Goal: Book appointment/travel/reservation

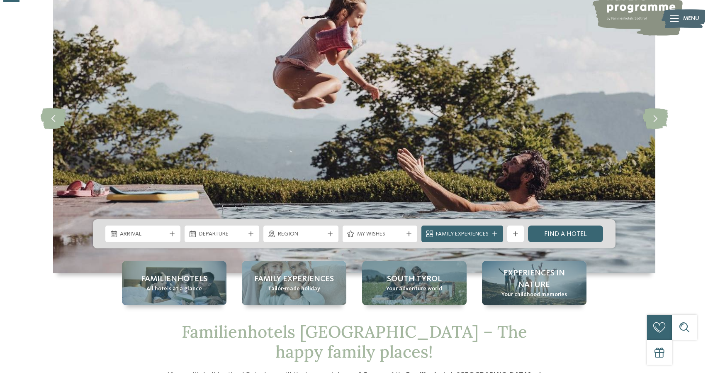
scroll to position [83, 0]
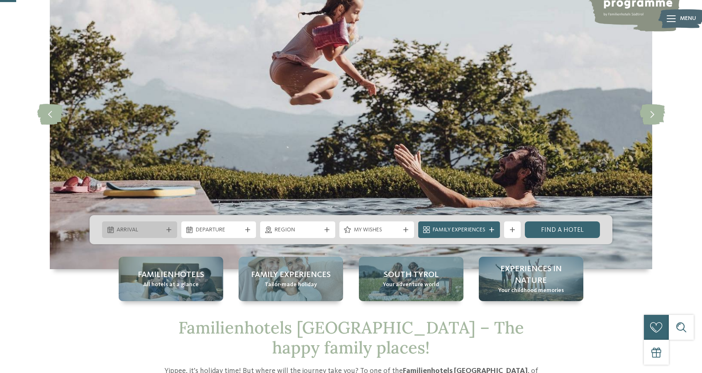
click at [156, 231] on span "Arrival" at bounding box center [140, 230] width 46 height 8
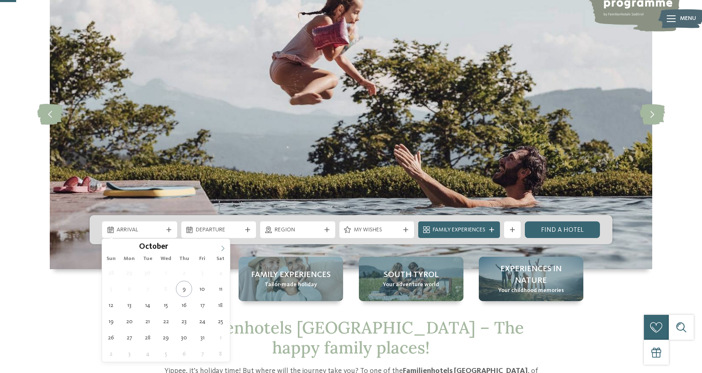
click at [220, 251] on span at bounding box center [223, 246] width 14 height 14
type input "****"
click at [222, 248] on icon at bounding box center [223, 248] width 6 height 6
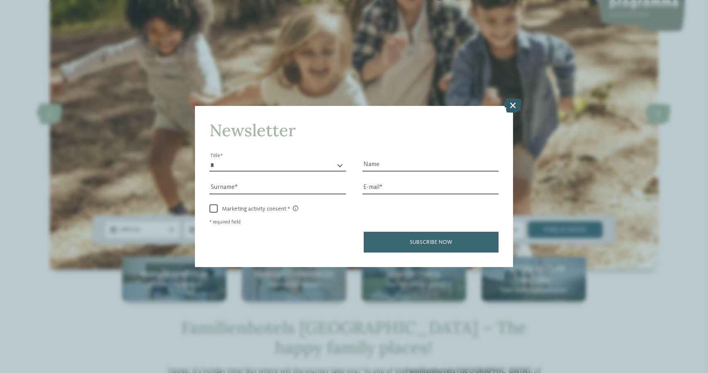
click at [512, 101] on icon at bounding box center [514, 105] width 18 height 15
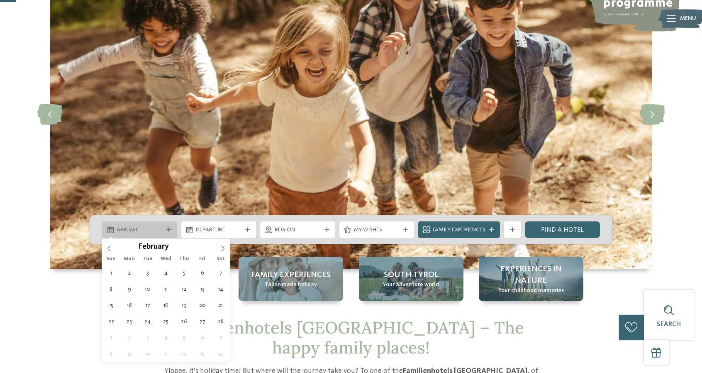
click at [135, 225] on div "Arrival" at bounding box center [140, 229] width 50 height 9
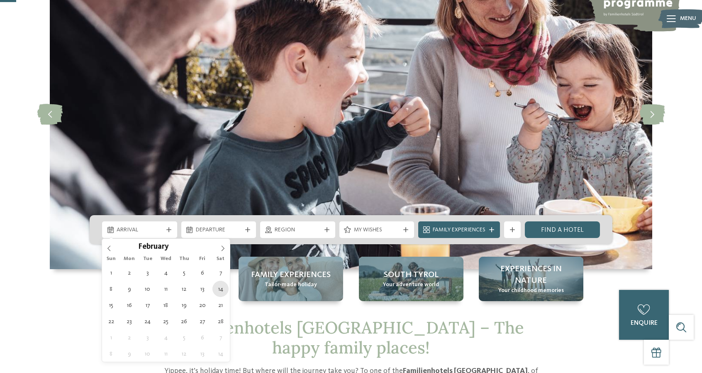
type div "[DATE]"
type input "****"
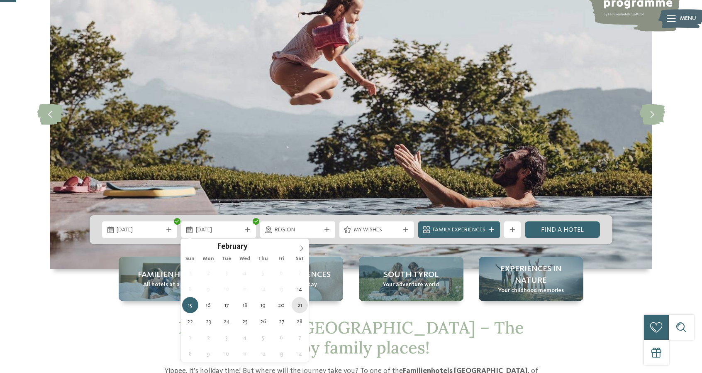
type div "[DATE]"
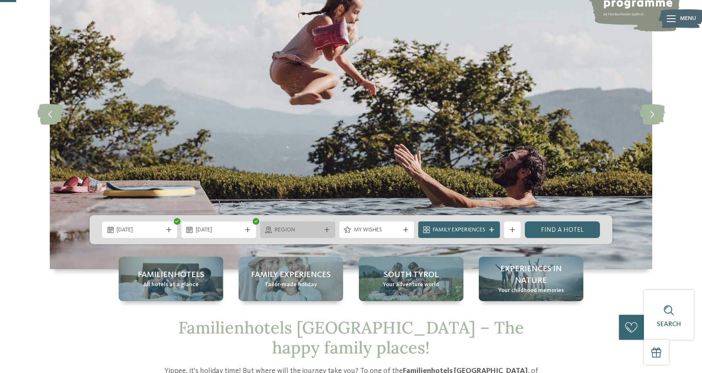
click at [312, 230] on span "Region" at bounding box center [298, 230] width 46 height 8
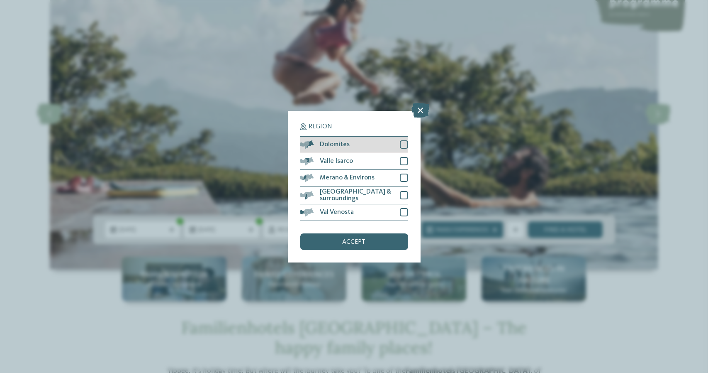
click at [405, 142] on div at bounding box center [404, 144] width 8 height 8
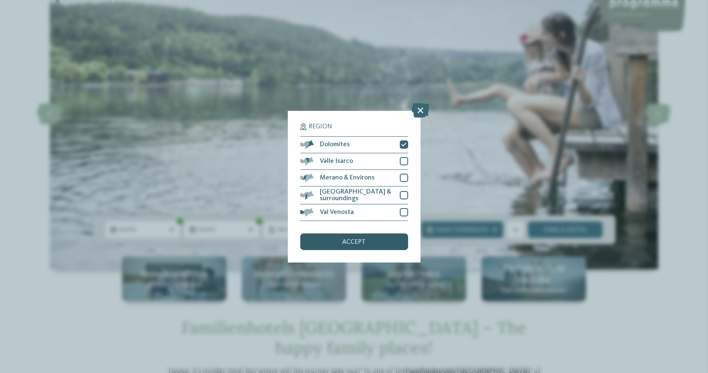
click at [380, 241] on div "accept" at bounding box center [354, 241] width 108 height 17
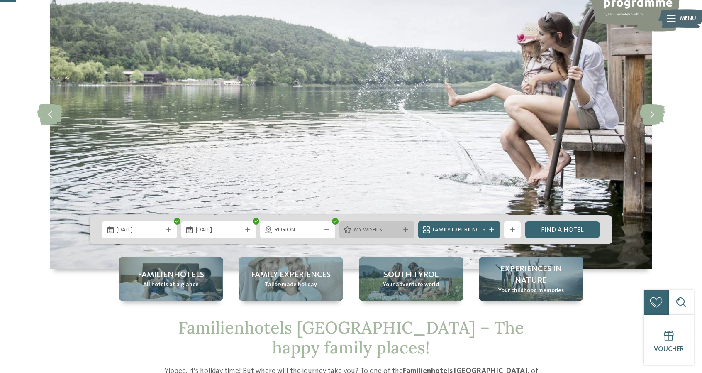
click at [375, 228] on span "My wishes" at bounding box center [377, 230] width 46 height 8
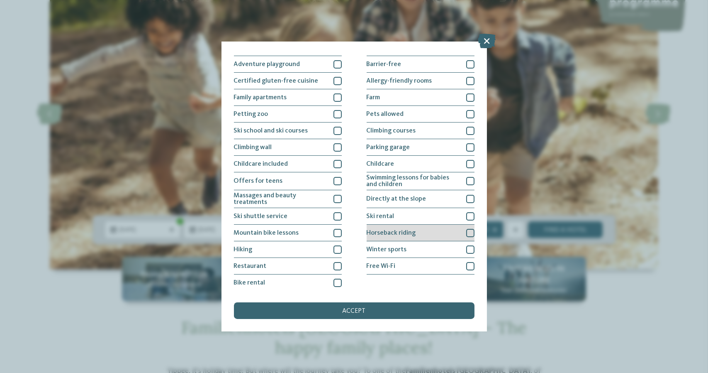
scroll to position [62, 0]
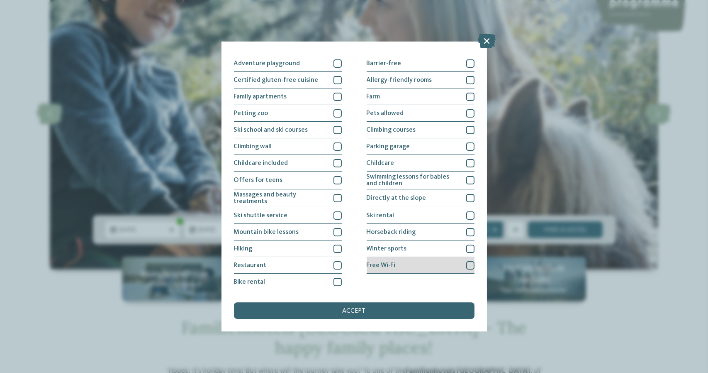
click at [380, 264] on span "Free Wi-Fi" at bounding box center [381, 265] width 29 height 7
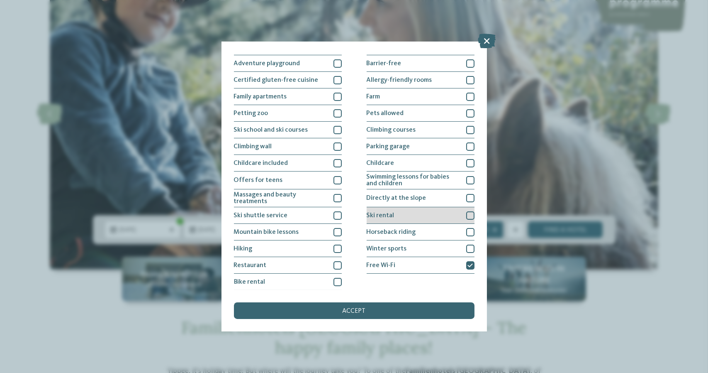
click at [385, 216] on span "Ski rental" at bounding box center [381, 215] width 28 height 7
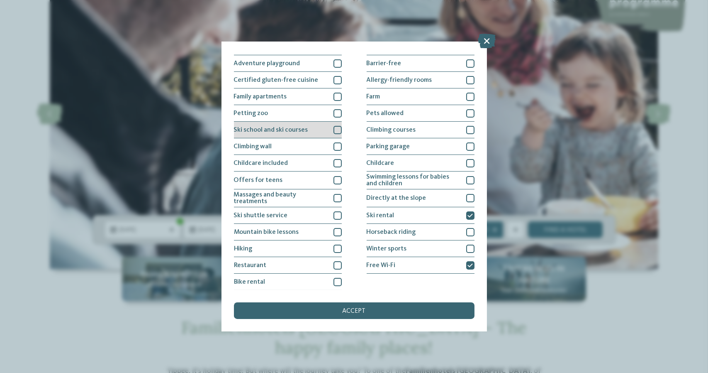
click at [304, 130] on span "Ski school and ski courses" at bounding box center [271, 130] width 74 height 7
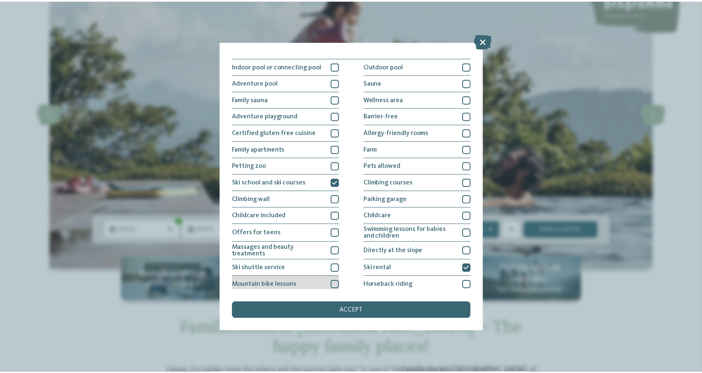
scroll to position [0, 0]
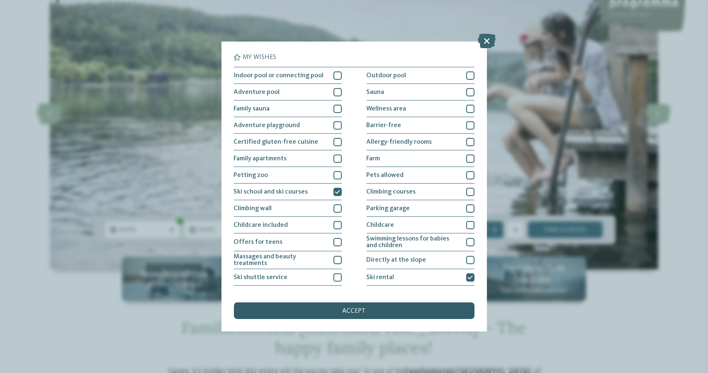
click at [358, 315] on div "accept" at bounding box center [354, 310] width 241 height 17
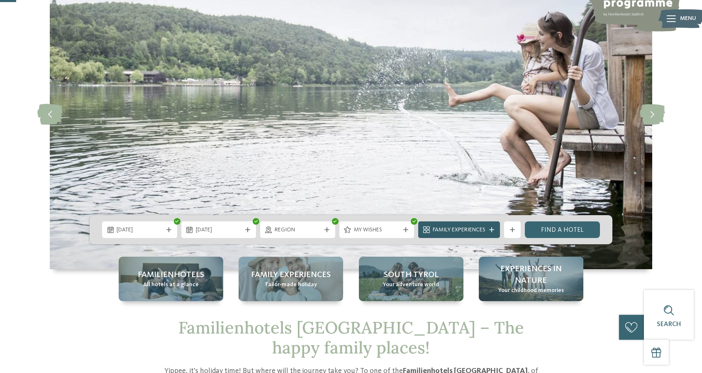
click at [477, 229] on span "Family Experiences" at bounding box center [459, 230] width 53 height 8
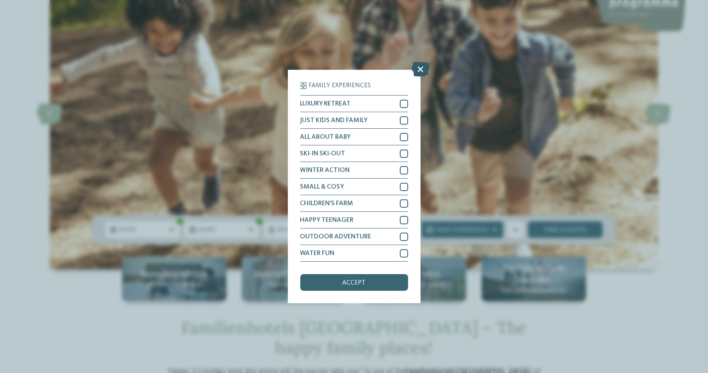
click at [421, 68] on icon at bounding box center [421, 69] width 18 height 15
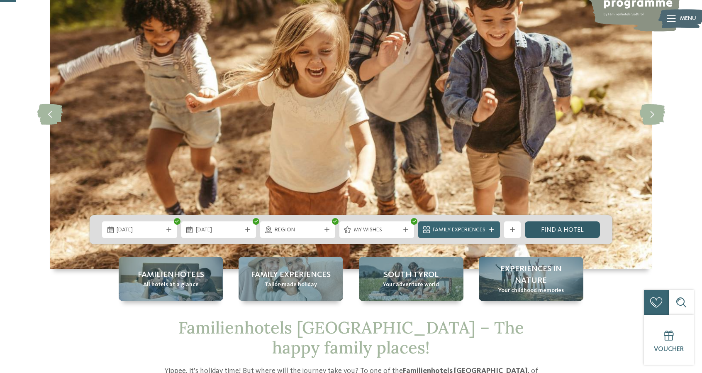
click at [546, 229] on link "Find a hotel" at bounding box center [562, 229] width 75 height 17
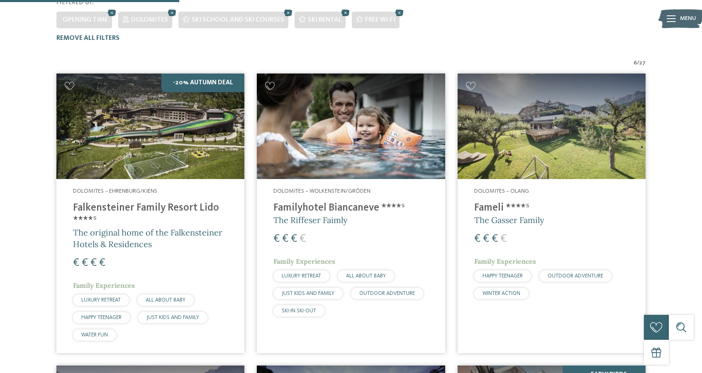
scroll to position [252, 0]
